Goal: Task Accomplishment & Management: Use online tool/utility

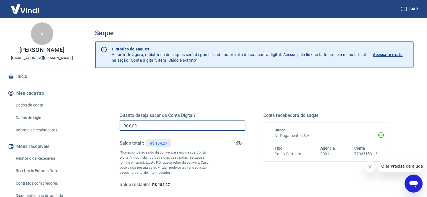
drag, startPoint x: 139, startPoint y: 124, endPoint x: 105, endPoint y: 128, distance: 34.0
click at [105, 128] on div "Quanto deseja sacar da Conta Digital? R$ 0,00 ​ Saldo total*: R$ 184,27 *Corres…" at bounding box center [254, 177] width 319 height 201
type input "R$ 184,27"
click at [107, 132] on div "Quanto deseja sacar da Conta Digital? R$ 184,27 ​ Saldo total*: R$ 184,27 *Corr…" at bounding box center [254, 153] width 296 height 131
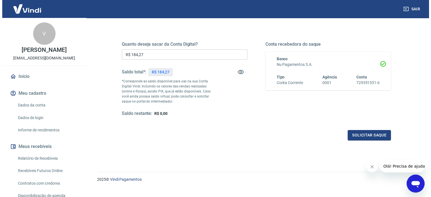
scroll to position [80, 0]
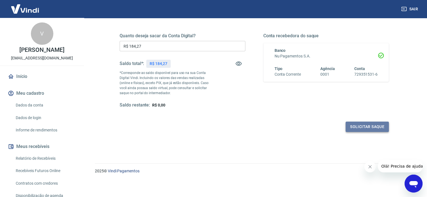
click at [358, 127] on button "Solicitar saque" at bounding box center [367, 127] width 43 height 10
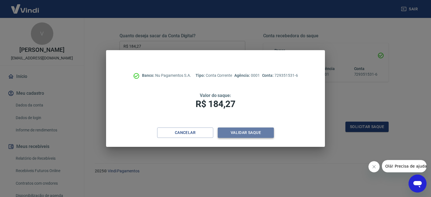
click at [252, 133] on button "Validar saque" at bounding box center [246, 133] width 56 height 10
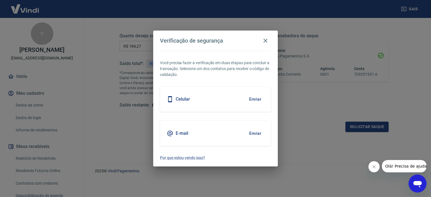
click at [236, 133] on div "E-mail Enviar" at bounding box center [215, 133] width 111 height 25
click at [250, 134] on button "Enviar" at bounding box center [255, 134] width 18 height 12
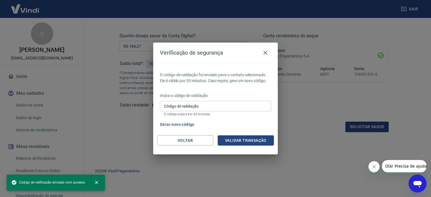
click at [181, 105] on input "Código de validação" at bounding box center [215, 106] width 111 height 10
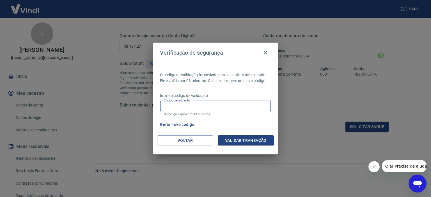
paste input "858467"
type input "858467"
click at [233, 141] on button "Validar transação" at bounding box center [246, 141] width 56 height 10
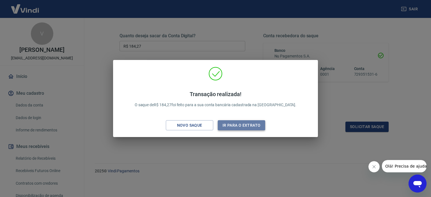
click at [226, 124] on button "Ir para o extrato" at bounding box center [241, 126] width 47 height 10
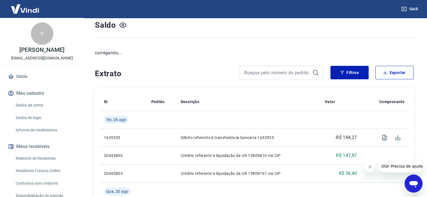
scroll to position [56, 0]
